Goal: Task Accomplishment & Management: Manage account settings

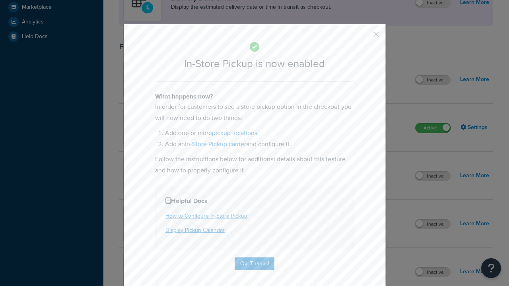
click at [364, 36] on button "button" at bounding box center [364, 37] width 2 height 2
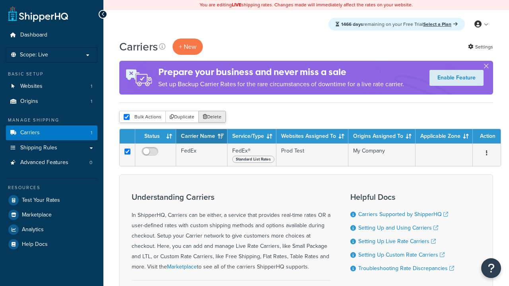
click at [211, 117] on button "Delete" at bounding box center [211, 117] width 27 height 12
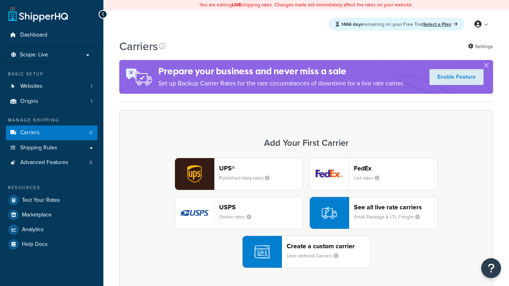
click at [306, 213] on div "UPS® Published daily rates FedEx List rates USPS Online rates See all live rate…" at bounding box center [306, 213] width 357 height 110
click at [306, 252] on div "Create a custom carrier User-defined Carriers" at bounding box center [327, 251] width 83 height 19
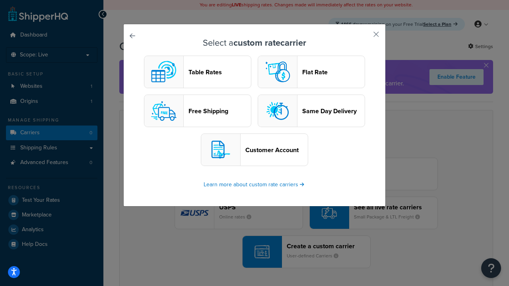
click at [197, 72] on header "Table Rates" at bounding box center [219, 72] width 62 height 8
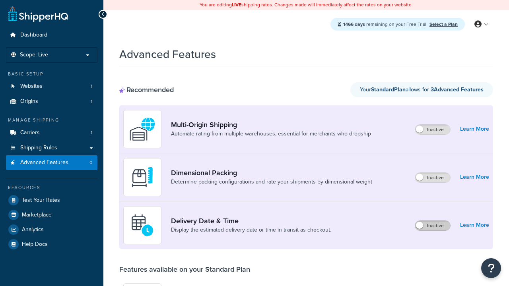
click at [433, 226] on label "Inactive" at bounding box center [432, 226] width 35 height 10
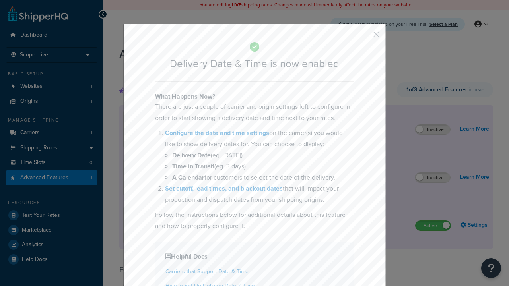
click at [364, 37] on button "button" at bounding box center [364, 37] width 2 height 2
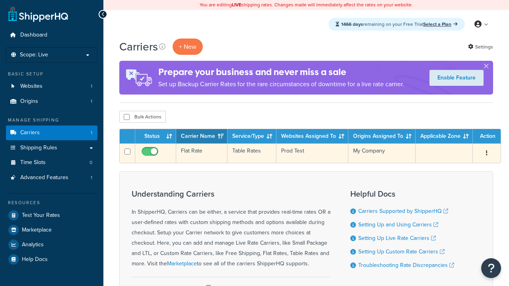
click at [201, 153] on td "Flat Rate" at bounding box center [201, 152] width 51 height 19
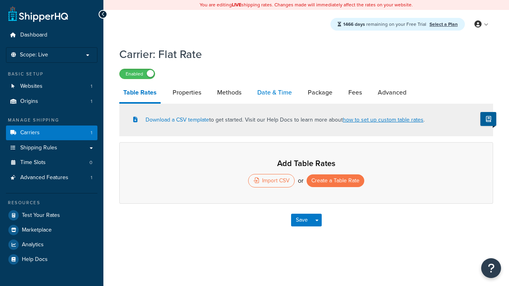
click at [275, 93] on link "Date & Time" at bounding box center [274, 92] width 43 height 19
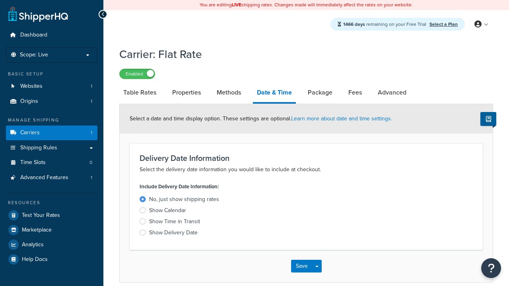
click at [173, 233] on div "Show Delivery Date" at bounding box center [173, 233] width 48 height 8
click at [0, 0] on input "Show Delivery Date" at bounding box center [0, 0] width 0 height 0
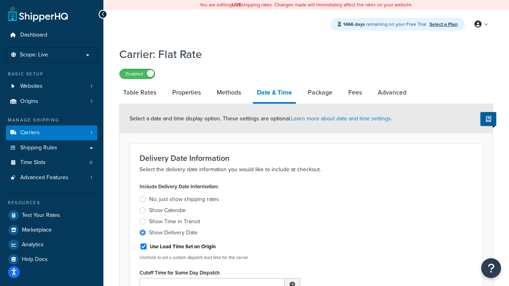
click at [173, 233] on div "Show Delivery Date" at bounding box center [173, 233] width 48 height 8
click at [0, 0] on input "Show Delivery Date" at bounding box center [0, 0] width 0 height 0
type input "11:00 AM"
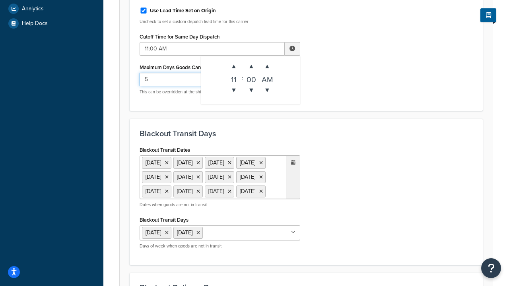
type input "5"
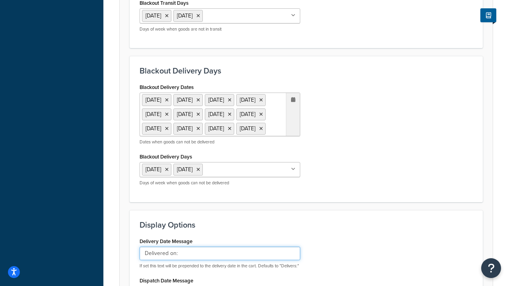
type input "Delivered on:"
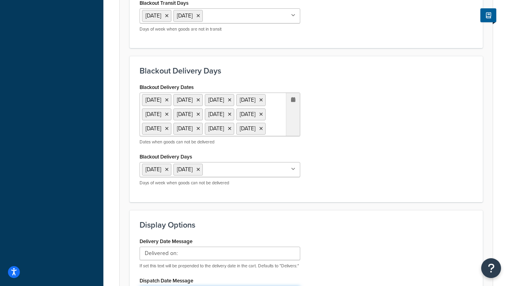
scroll to position [638, 0]
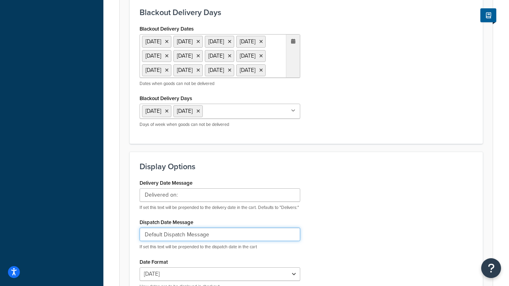
type input "Default Dispatch Message"
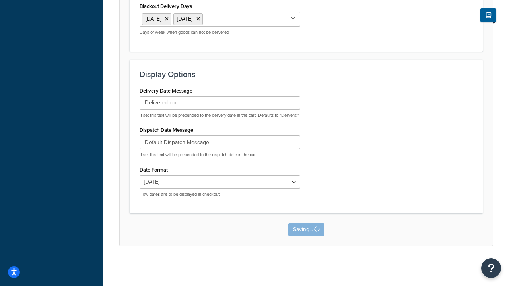
scroll to position [0, 0]
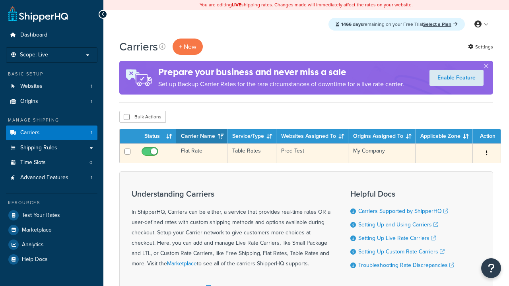
click at [201, 153] on td "Flat Rate" at bounding box center [201, 152] width 51 height 19
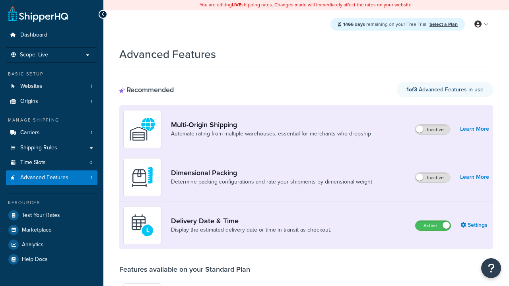
click at [433, 226] on label "Active" at bounding box center [432, 226] width 35 height 10
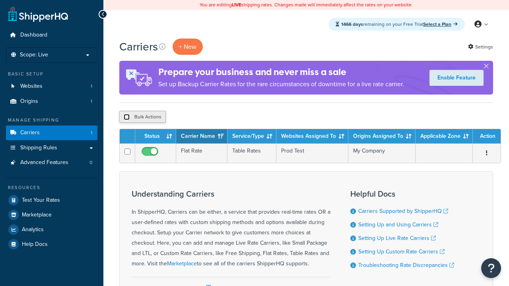
click at [126, 117] on input "checkbox" at bounding box center [127, 117] width 6 height 6
checkbox input "true"
click at [211, 117] on button "Delete" at bounding box center [211, 117] width 27 height 12
